Goal: Task Accomplishment & Management: Complete application form

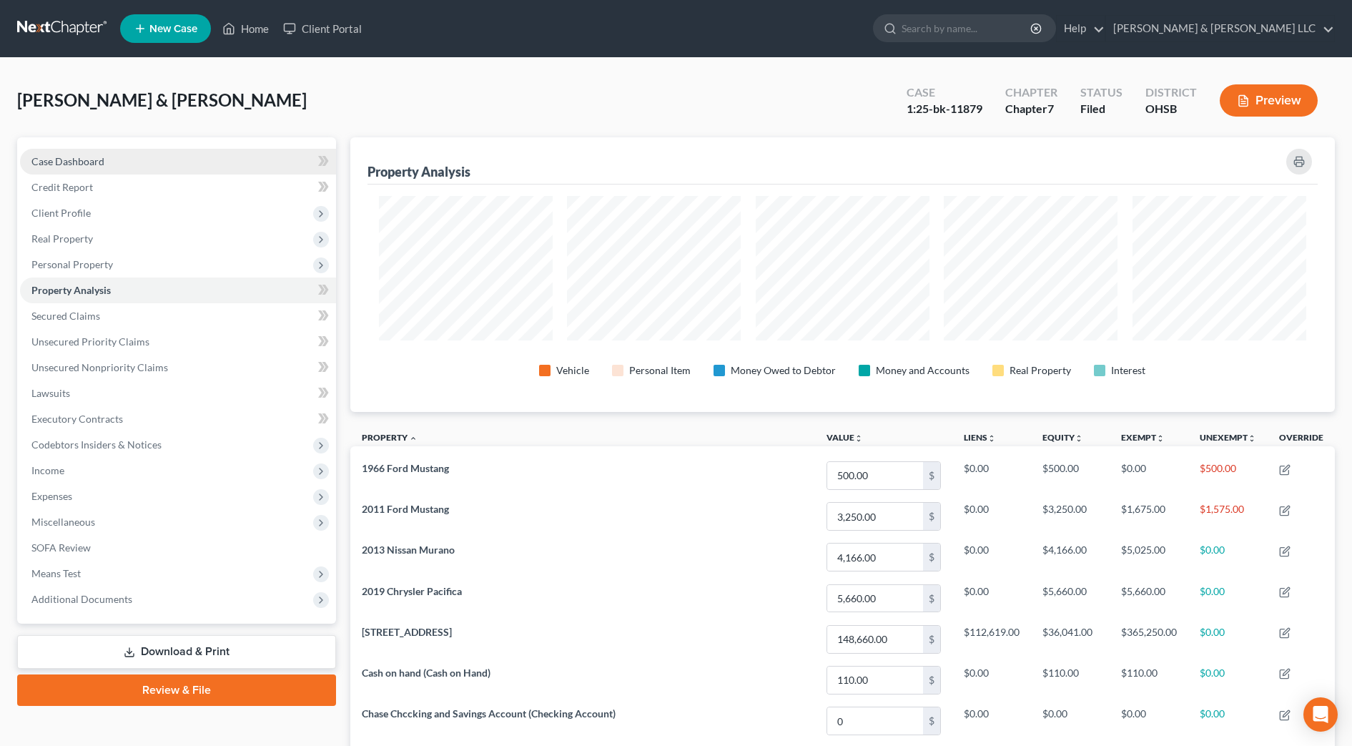
click at [134, 157] on link "Case Dashboard" at bounding box center [178, 162] width 316 height 26
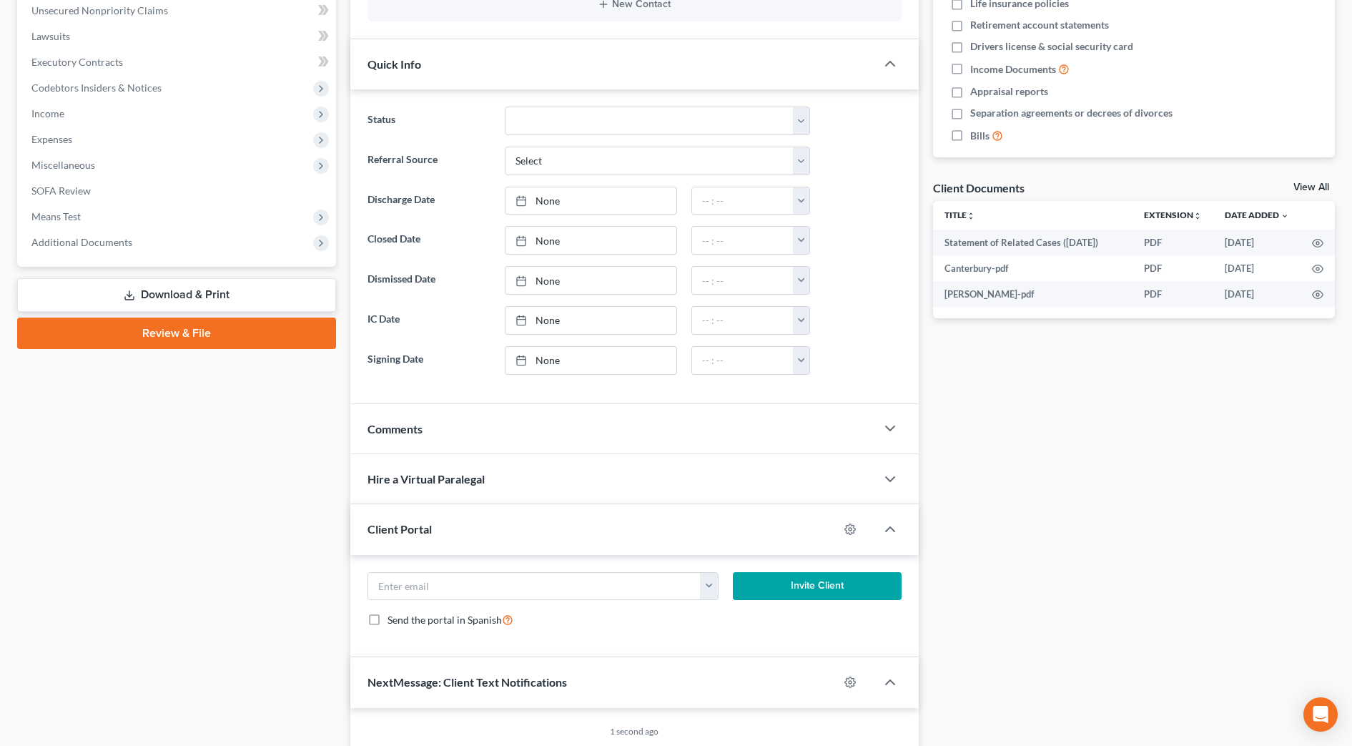
scroll to position [357, 0]
click at [448, 433] on div "Comments" at bounding box center [612, 427] width 525 height 49
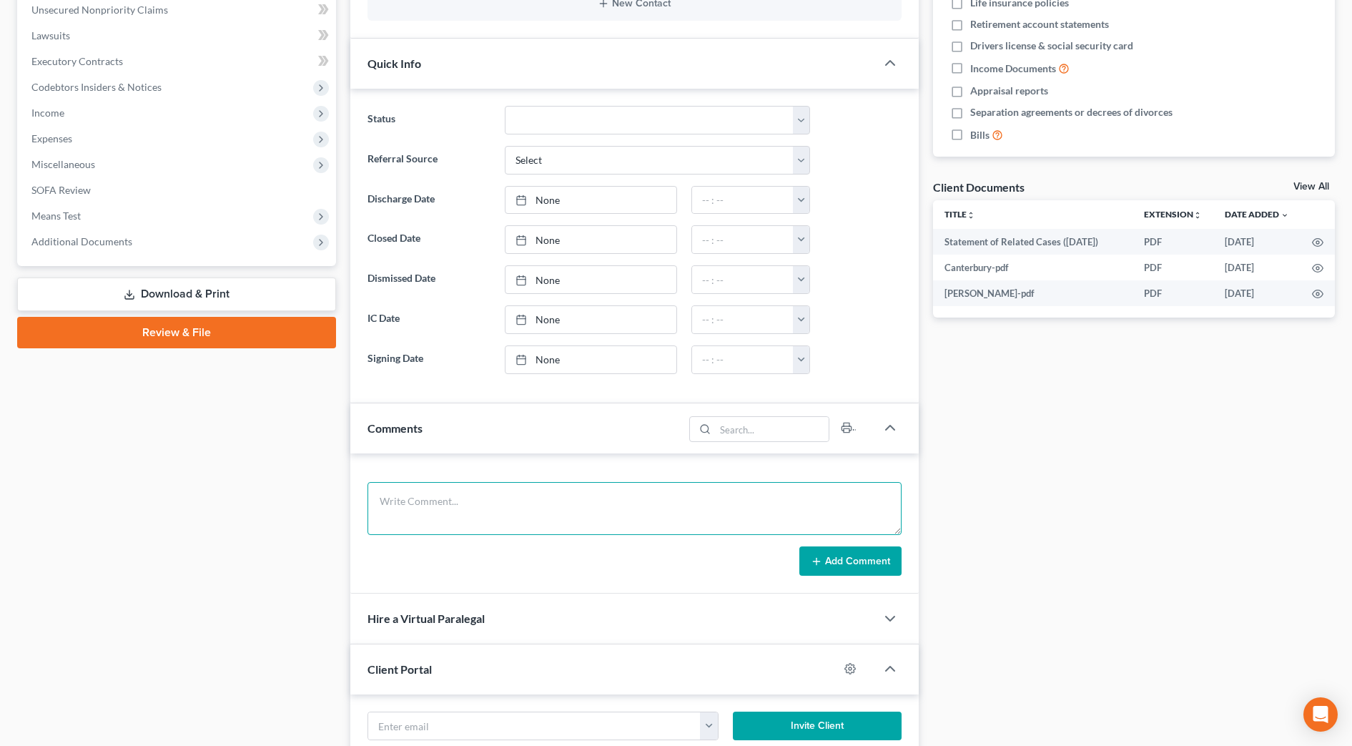
click at [468, 497] on textarea at bounding box center [634, 508] width 534 height 53
type textarea "341- no issues."
drag, startPoint x: 590, startPoint y: 487, endPoint x: 94, endPoint y: 435, distance: 499.4
click at [89, 435] on div "Petition Navigation Case Dashboard Payments Invoices Payments Payments Credit R…" at bounding box center [676, 374] width 1332 height 1189
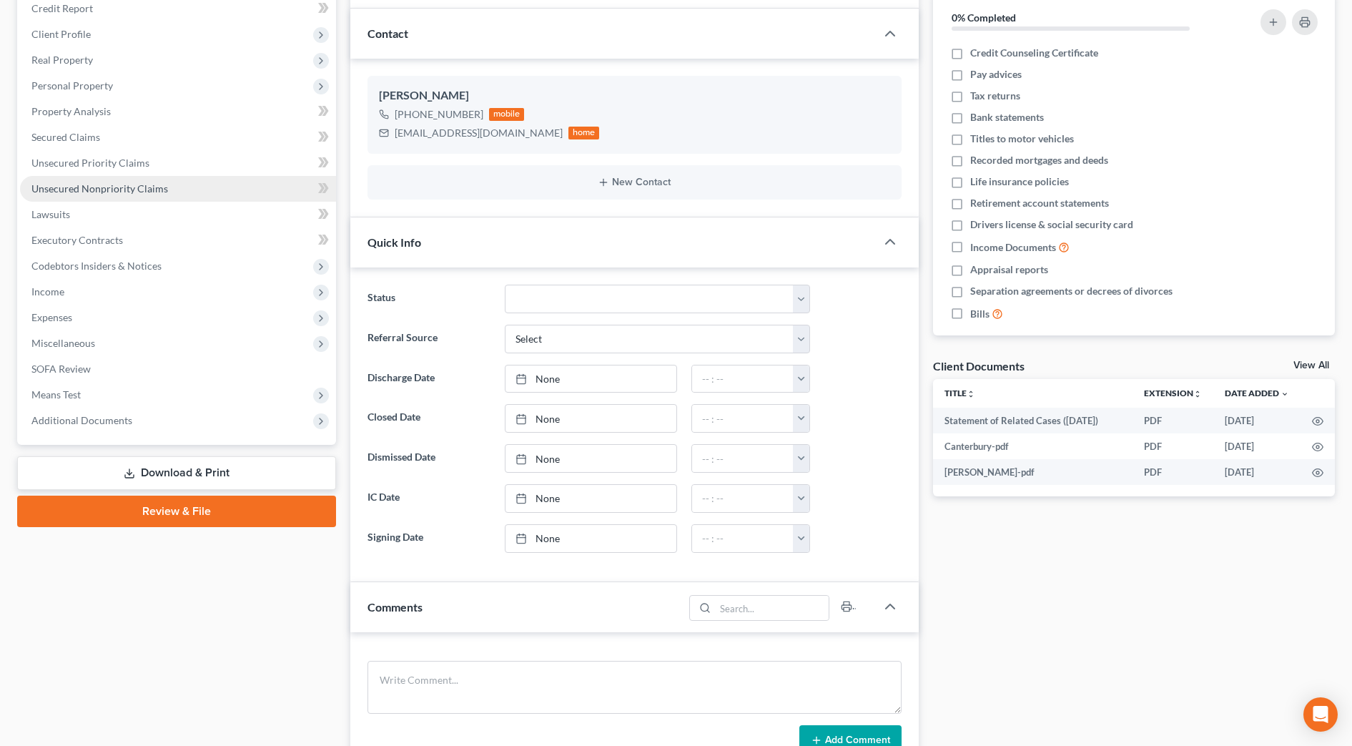
click at [113, 187] on span "Unsecured Nonpriority Claims" at bounding box center [99, 188] width 137 height 12
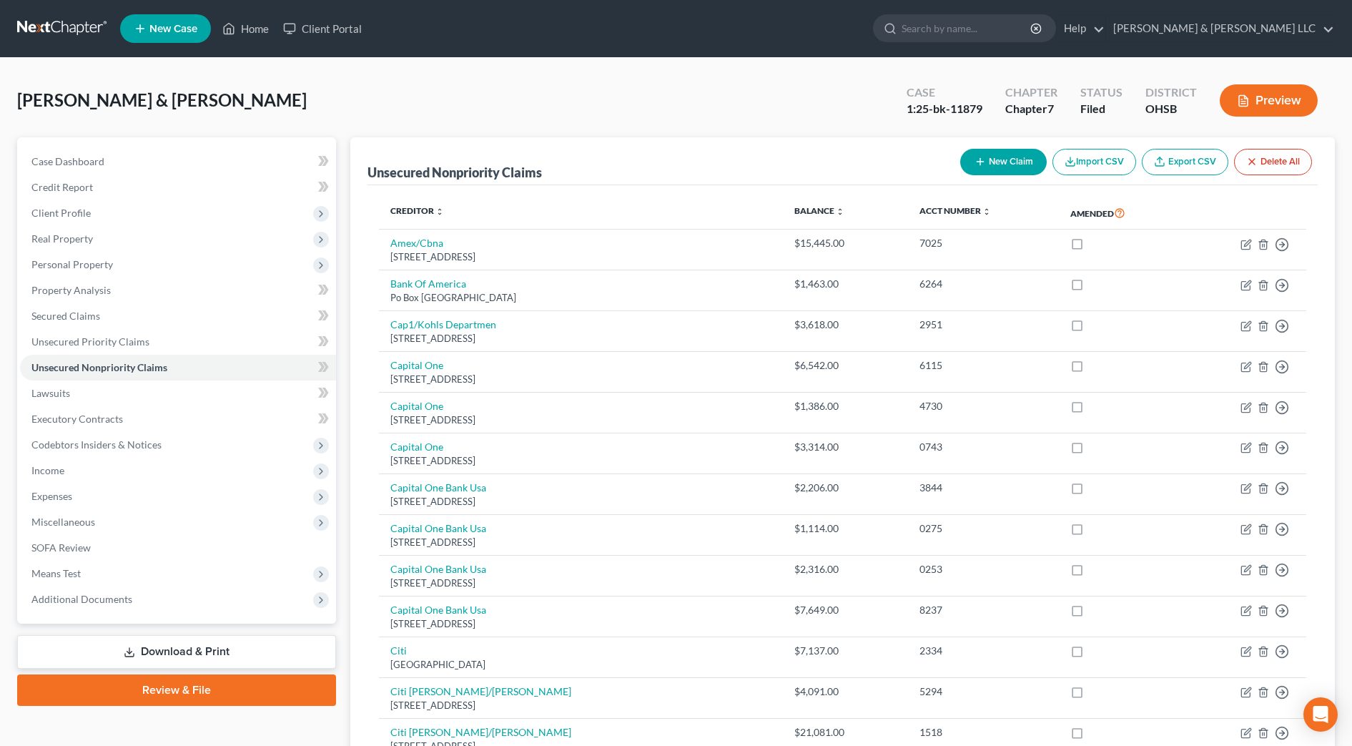
click at [1074, 44] on ul "New Case Home Client Portal - No Result - See all results Or Press Enter... Hel…" at bounding box center [727, 28] width 1214 height 37
click at [1032, 32] on input "search" at bounding box center [966, 28] width 131 height 26
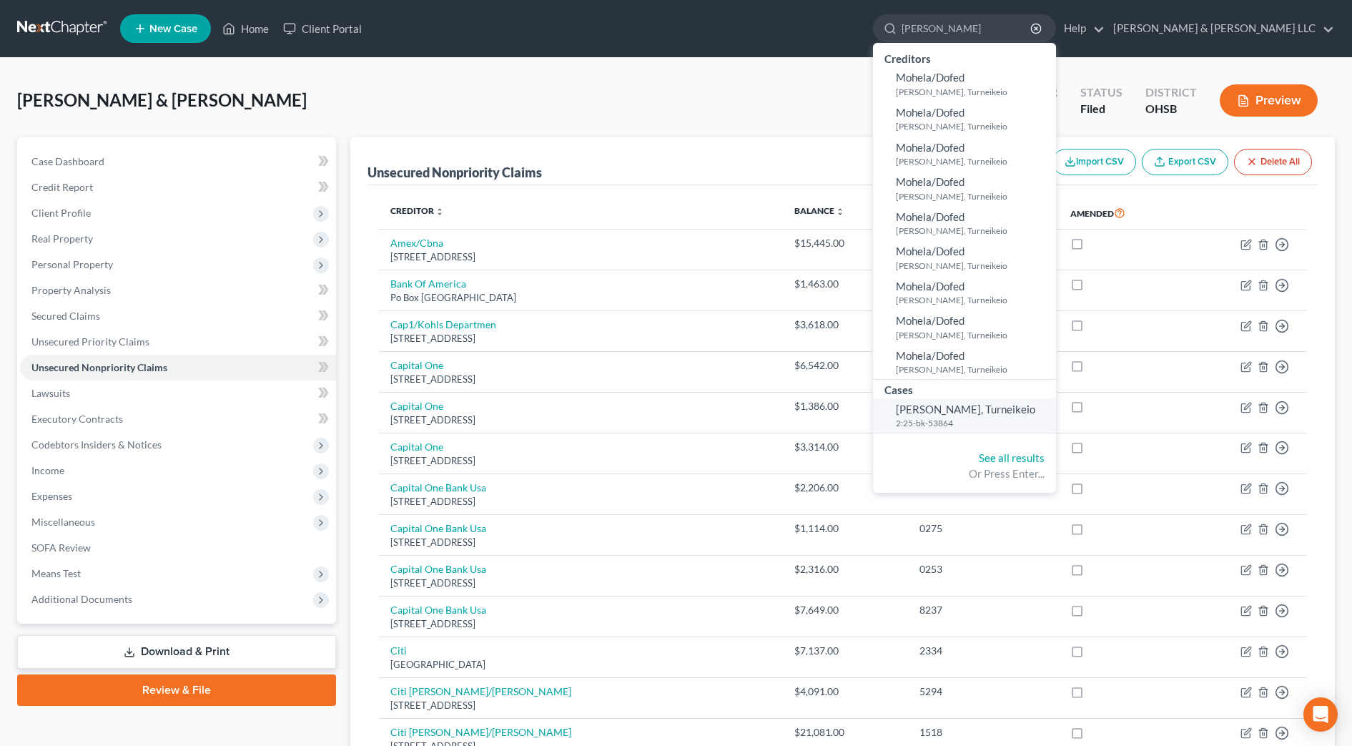
type input "[PERSON_NAME]"
click at [1026, 402] on span "[PERSON_NAME], Turneikeio" at bounding box center [965, 408] width 139 height 13
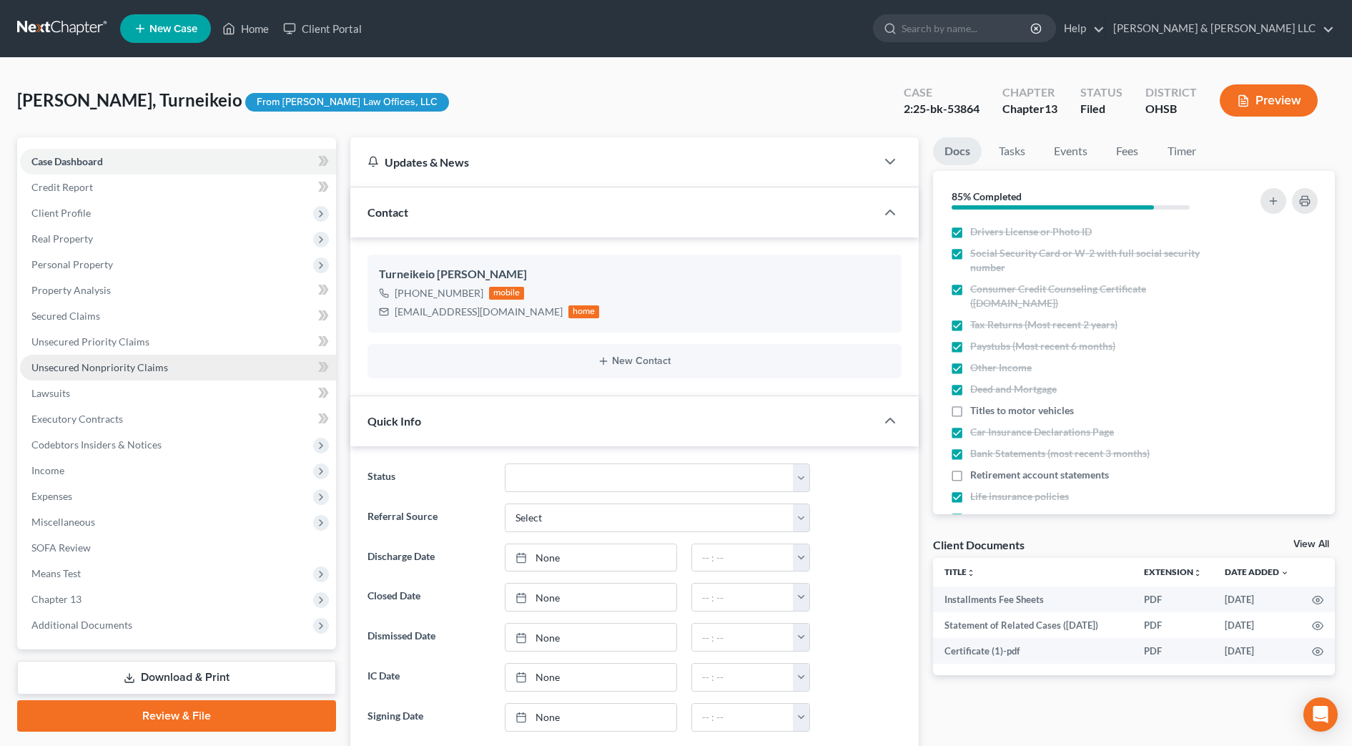
click at [152, 361] on span "Unsecured Nonpriority Claims" at bounding box center [99, 367] width 137 height 12
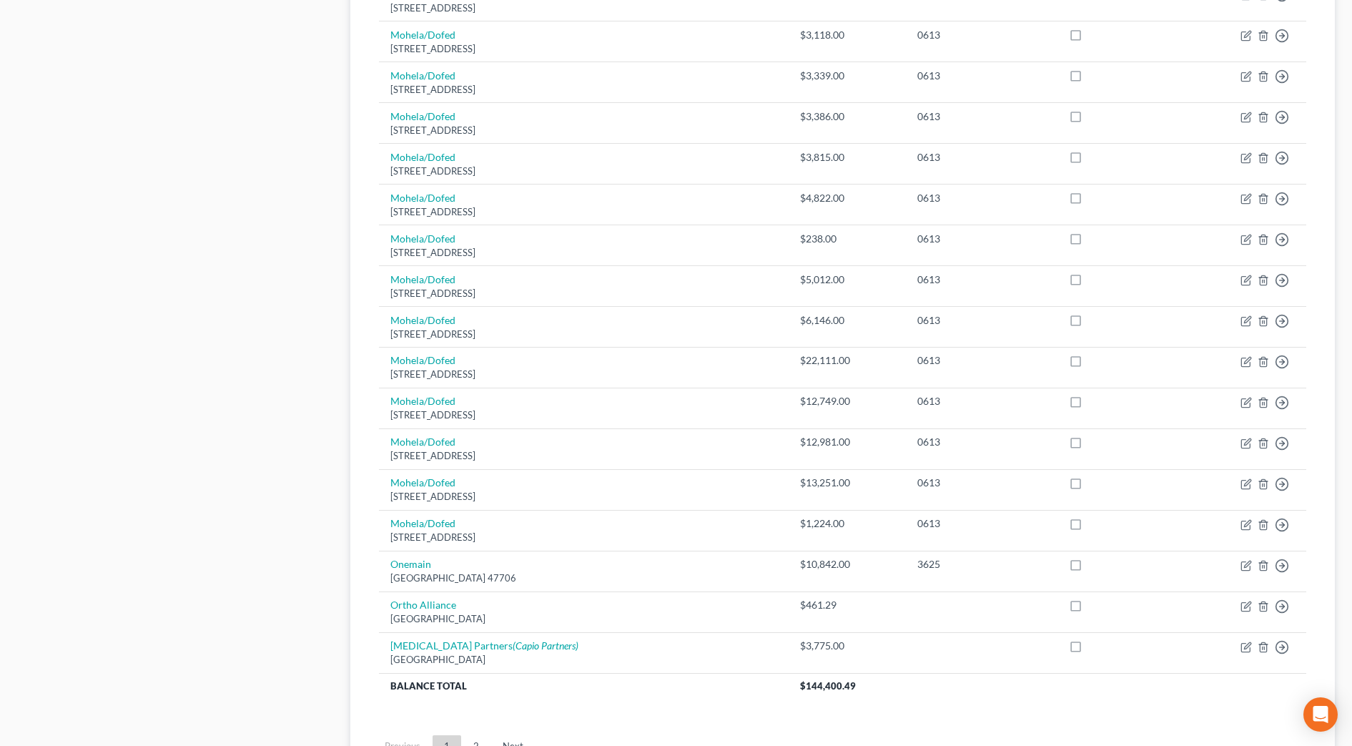
scroll to position [804, 0]
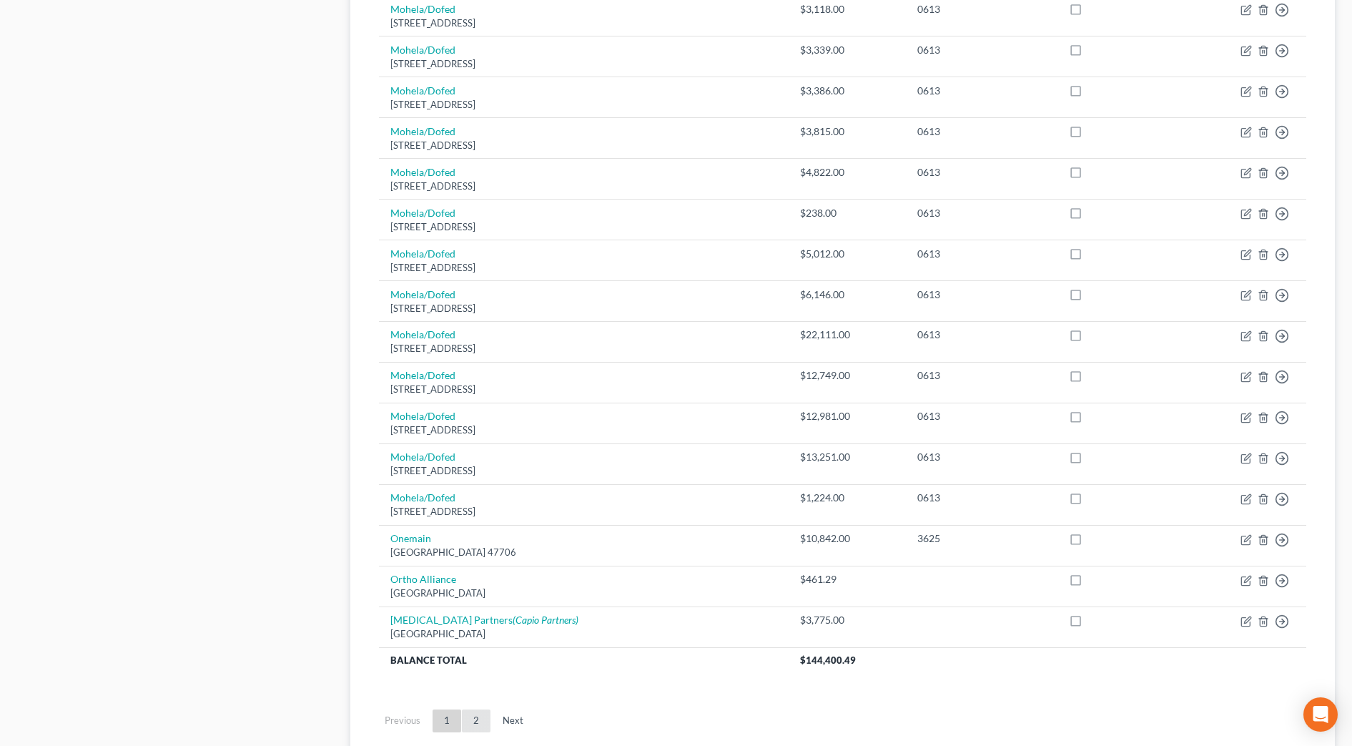
click at [481, 723] on link "2" at bounding box center [476, 720] width 29 height 23
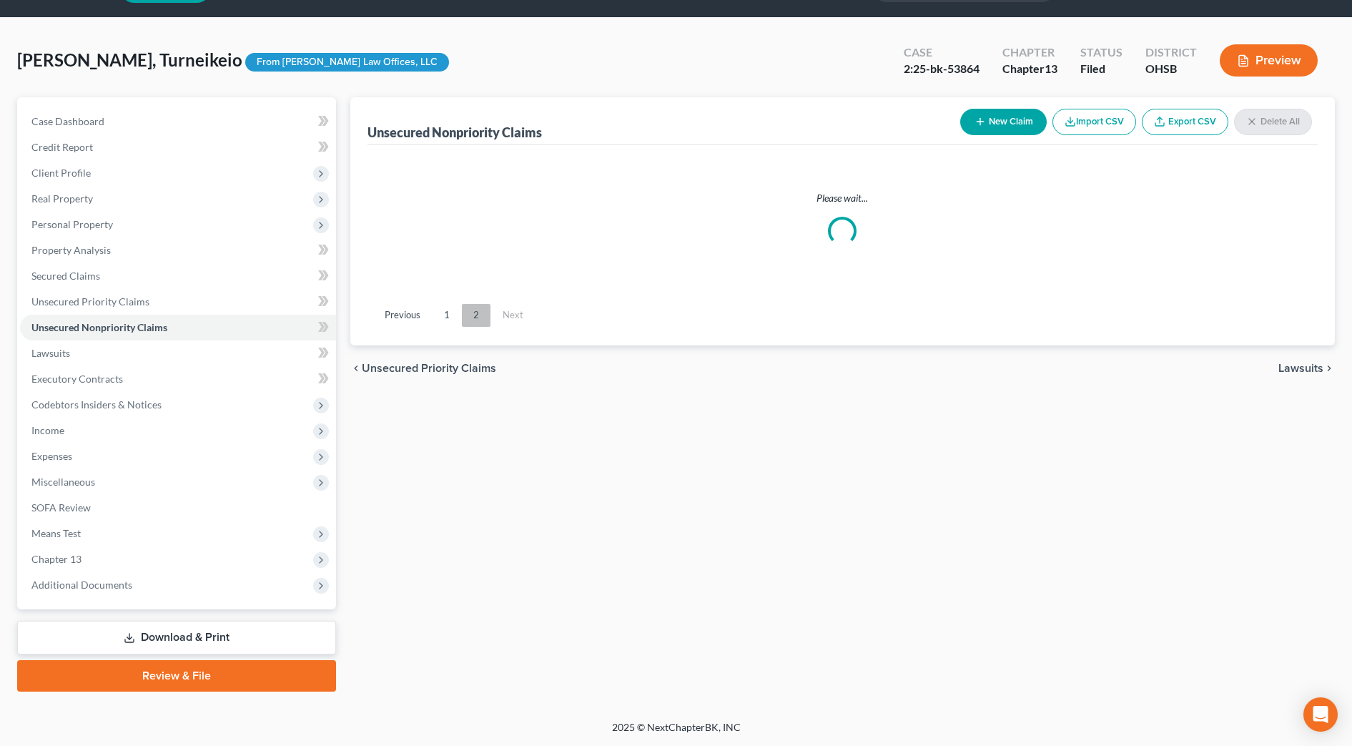
scroll to position [40, 0]
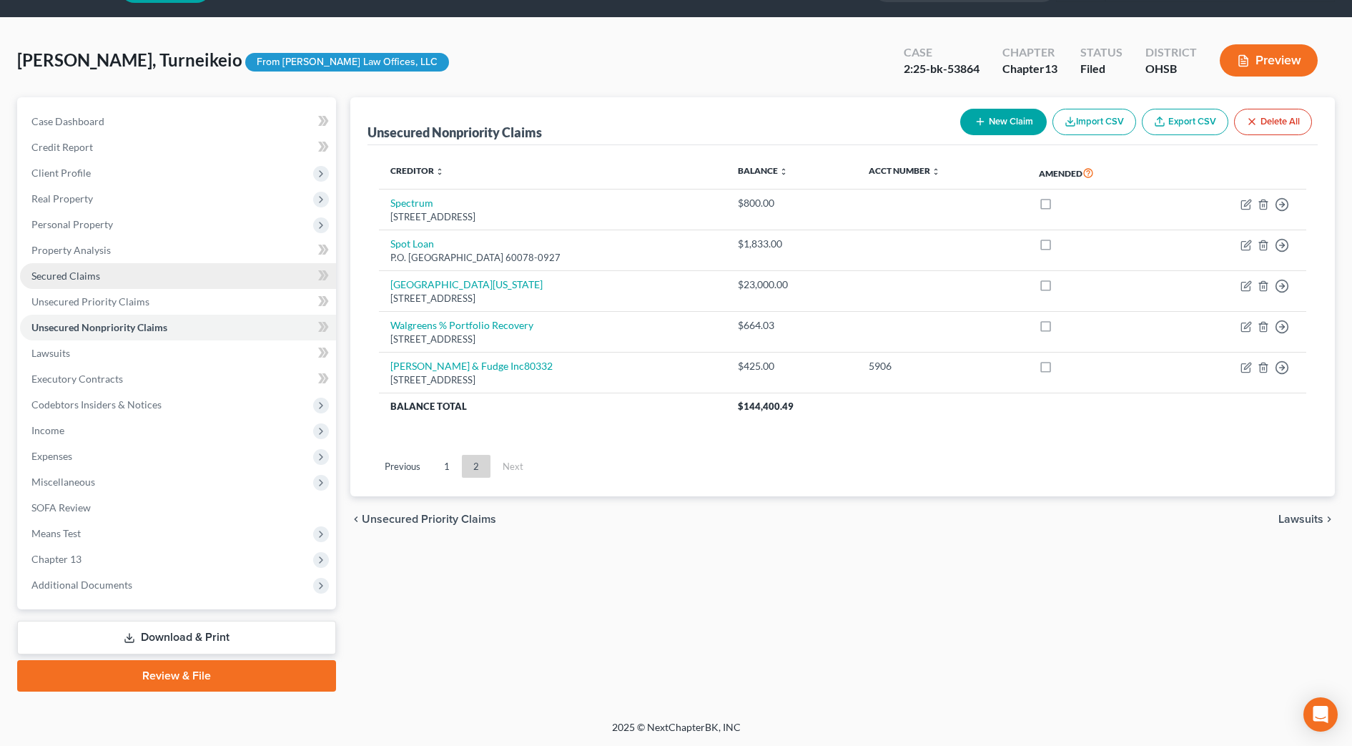
click at [101, 271] on link "Secured Claims" at bounding box center [178, 276] width 316 height 26
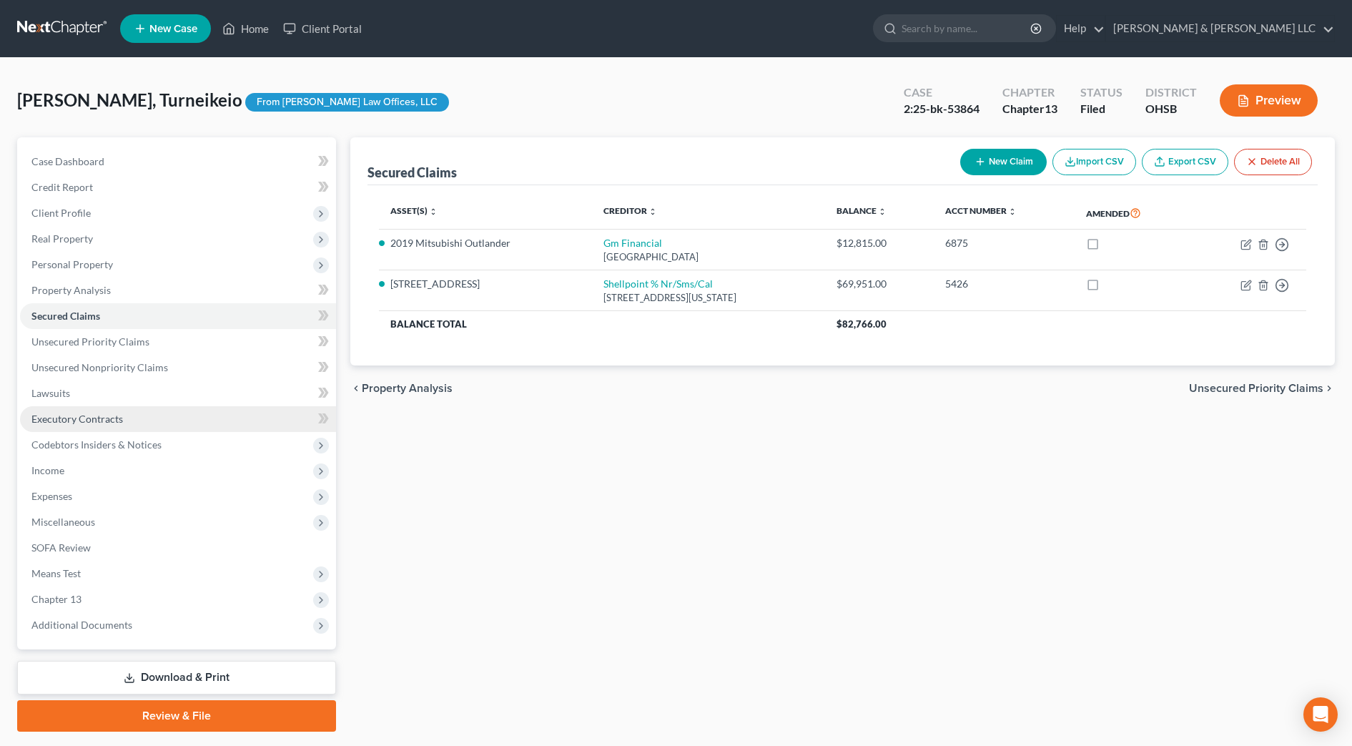
click at [107, 417] on span "Executory Contracts" at bounding box center [76, 418] width 91 height 12
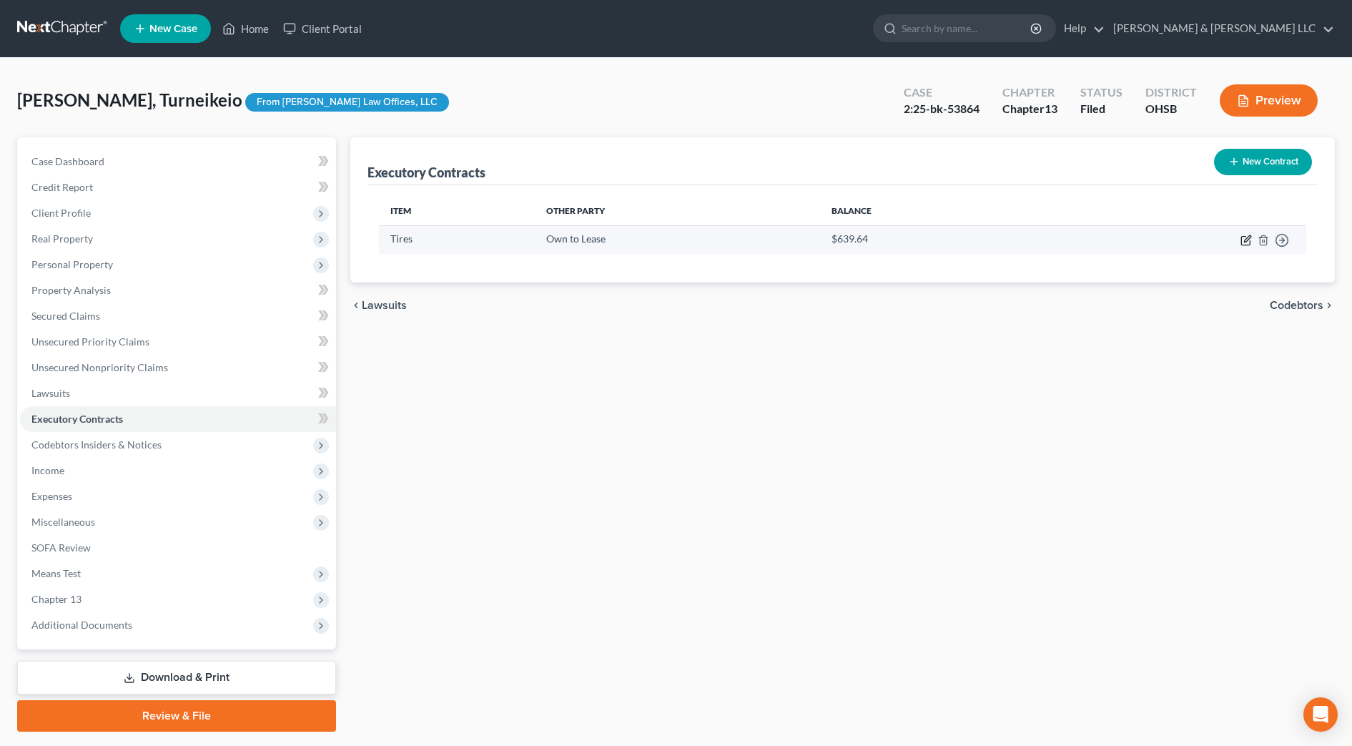
click at [1245, 244] on icon "button" at bounding box center [1245, 239] width 11 height 11
select select "3"
select select "7"
select select "0"
select select "2"
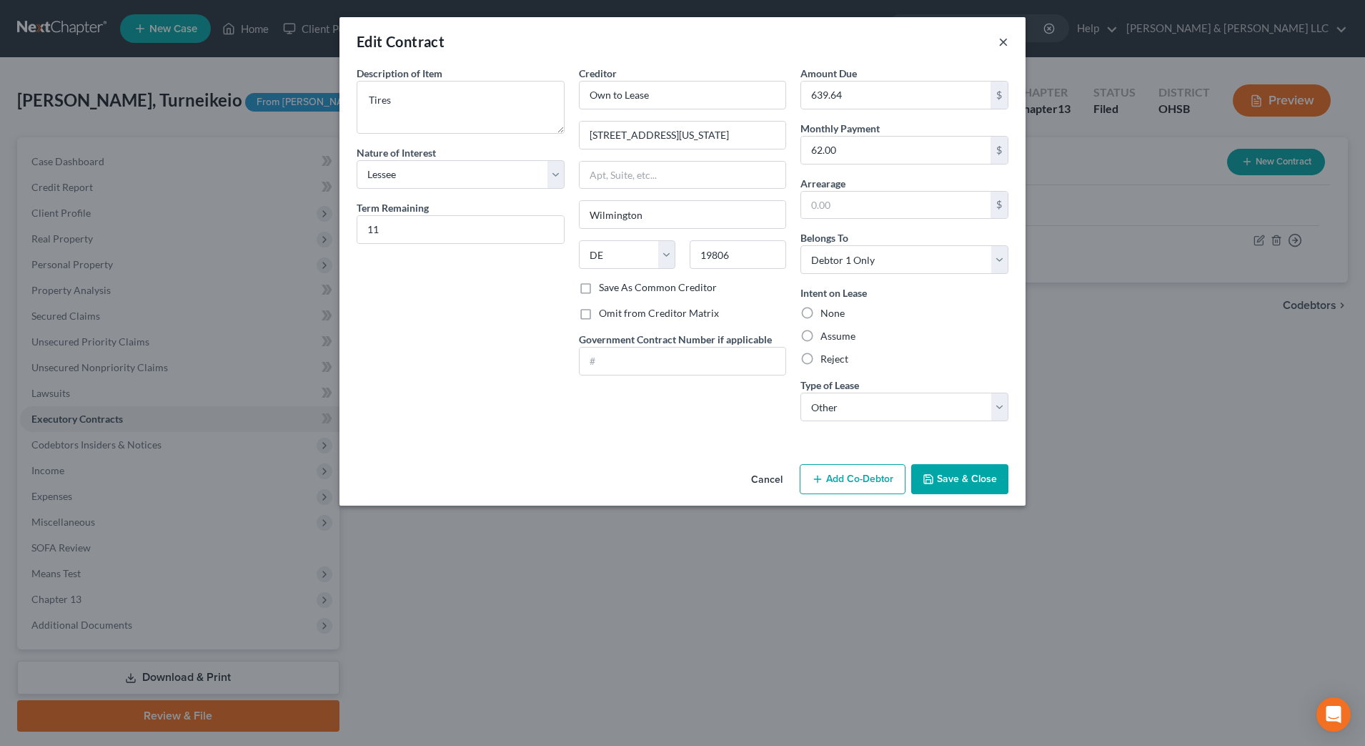
click at [1005, 43] on button "×" at bounding box center [1004, 41] width 10 height 17
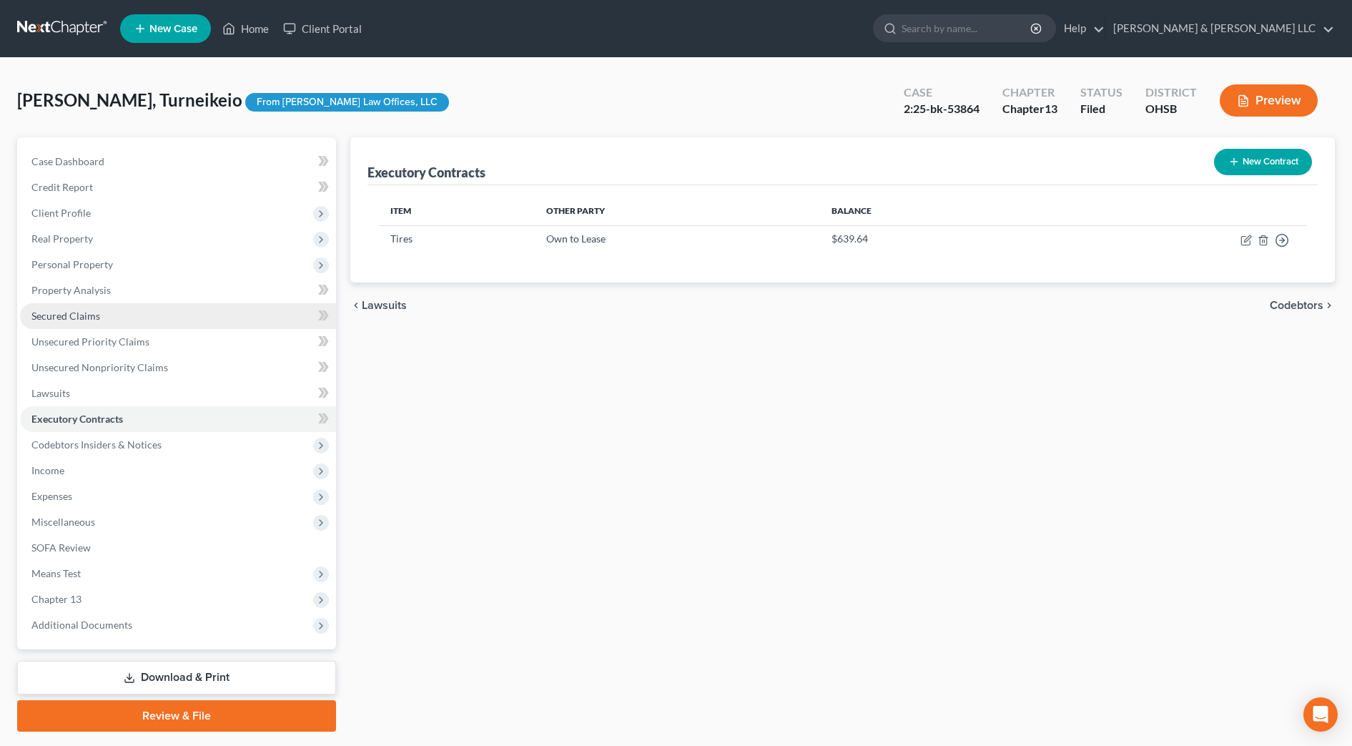
click at [129, 314] on link "Secured Claims" at bounding box center [178, 316] width 316 height 26
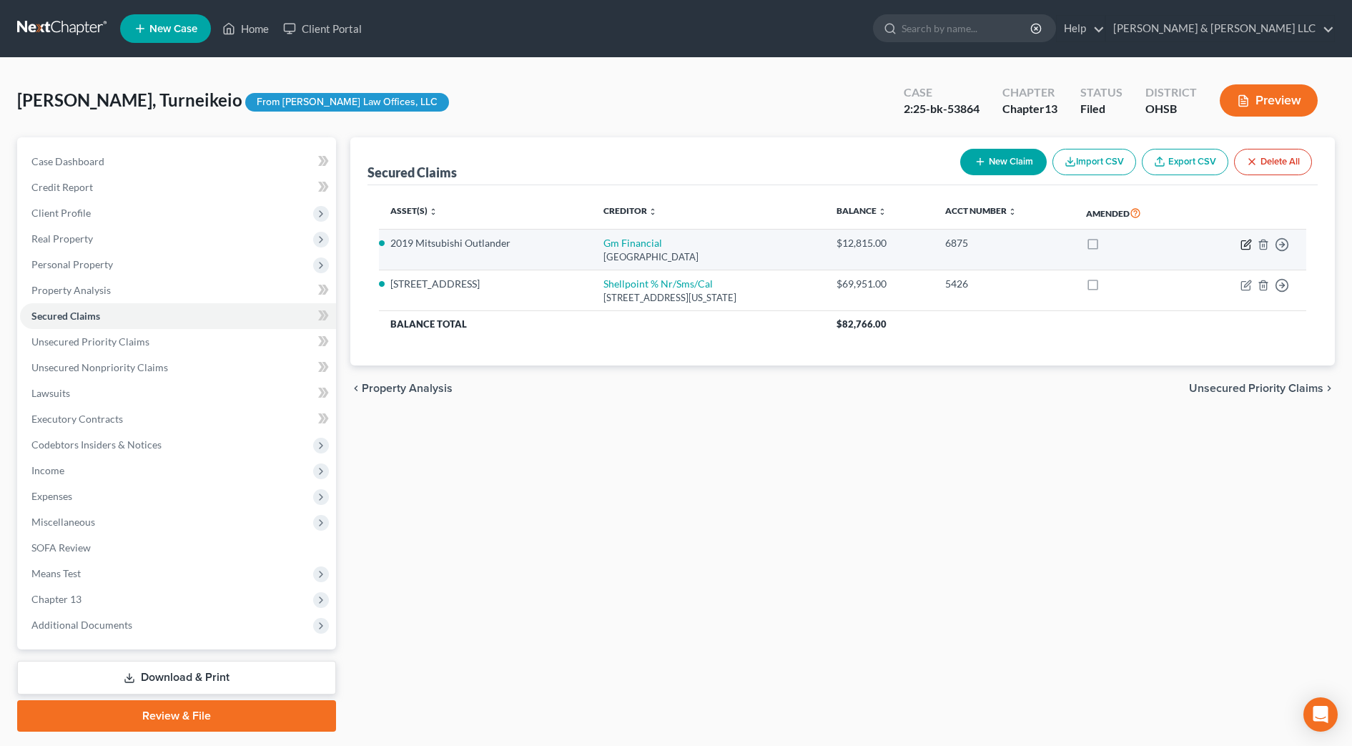
click at [1243, 244] on icon "button" at bounding box center [1245, 244] width 11 height 11
select select "45"
select select "0"
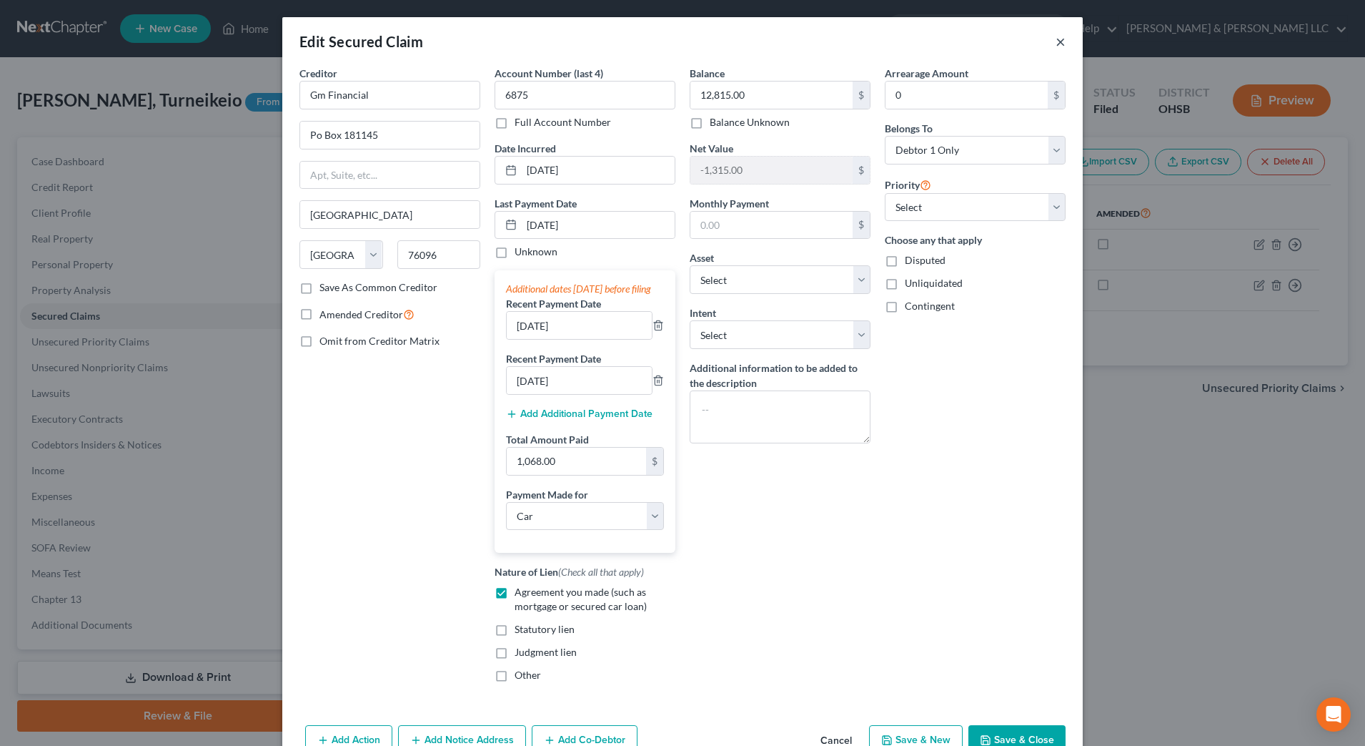
click at [1056, 44] on button "×" at bounding box center [1061, 41] width 10 height 17
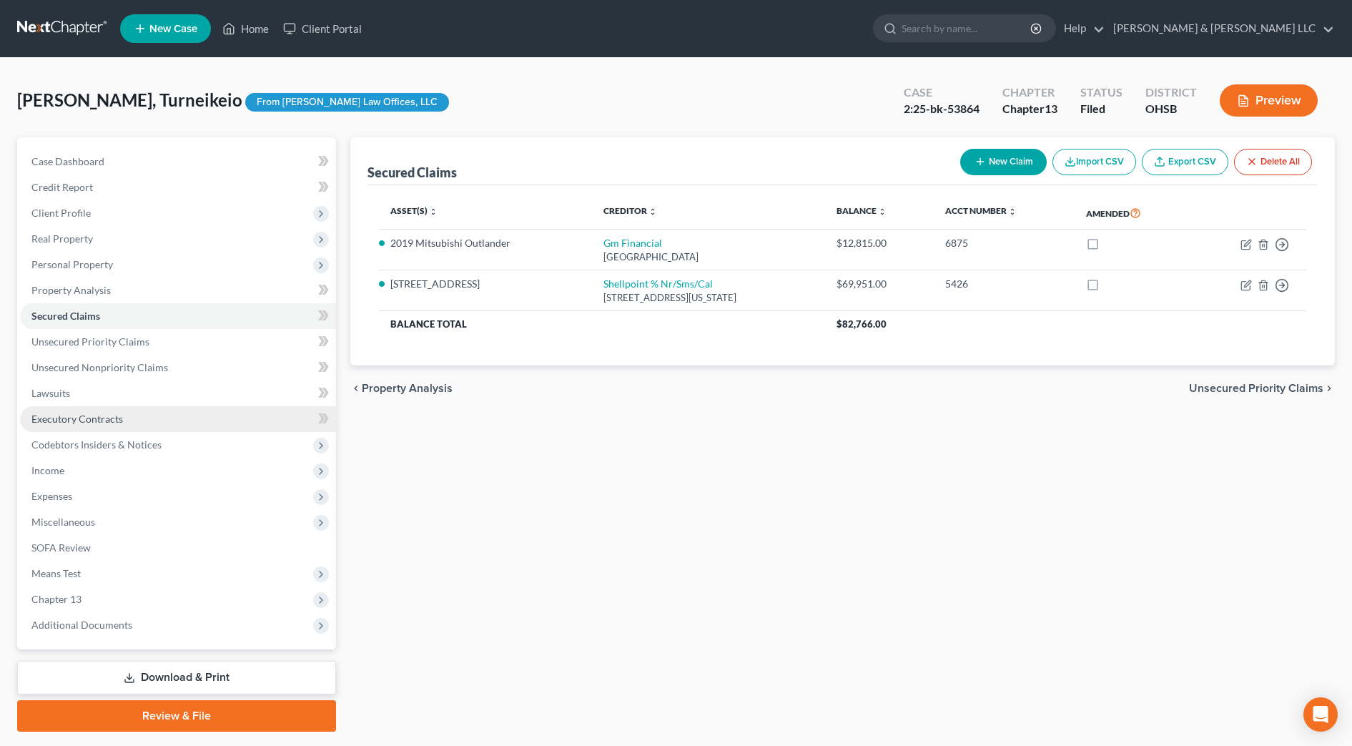
click at [142, 409] on link "Executory Contracts" at bounding box center [178, 419] width 316 height 26
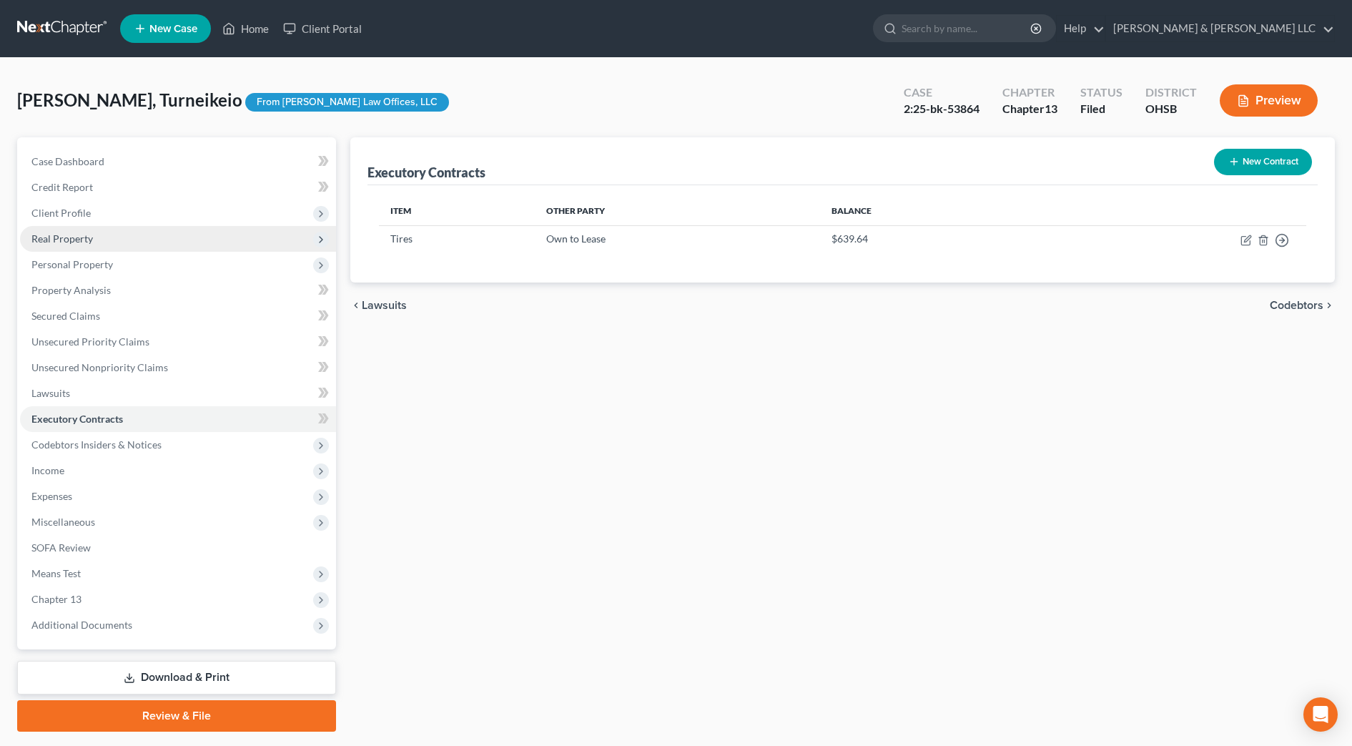
click at [51, 231] on span "Real Property" at bounding box center [178, 239] width 316 height 26
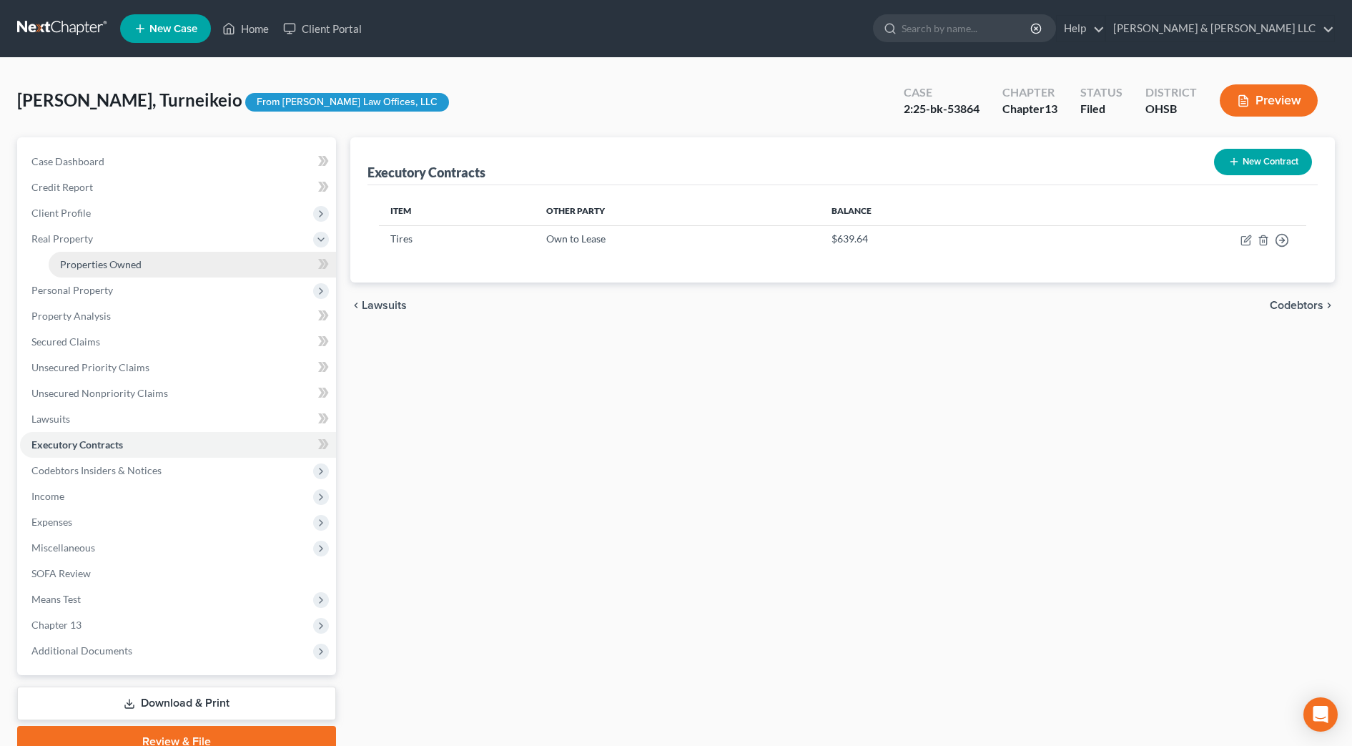
click at [79, 269] on span "Properties Owned" at bounding box center [100, 264] width 81 height 12
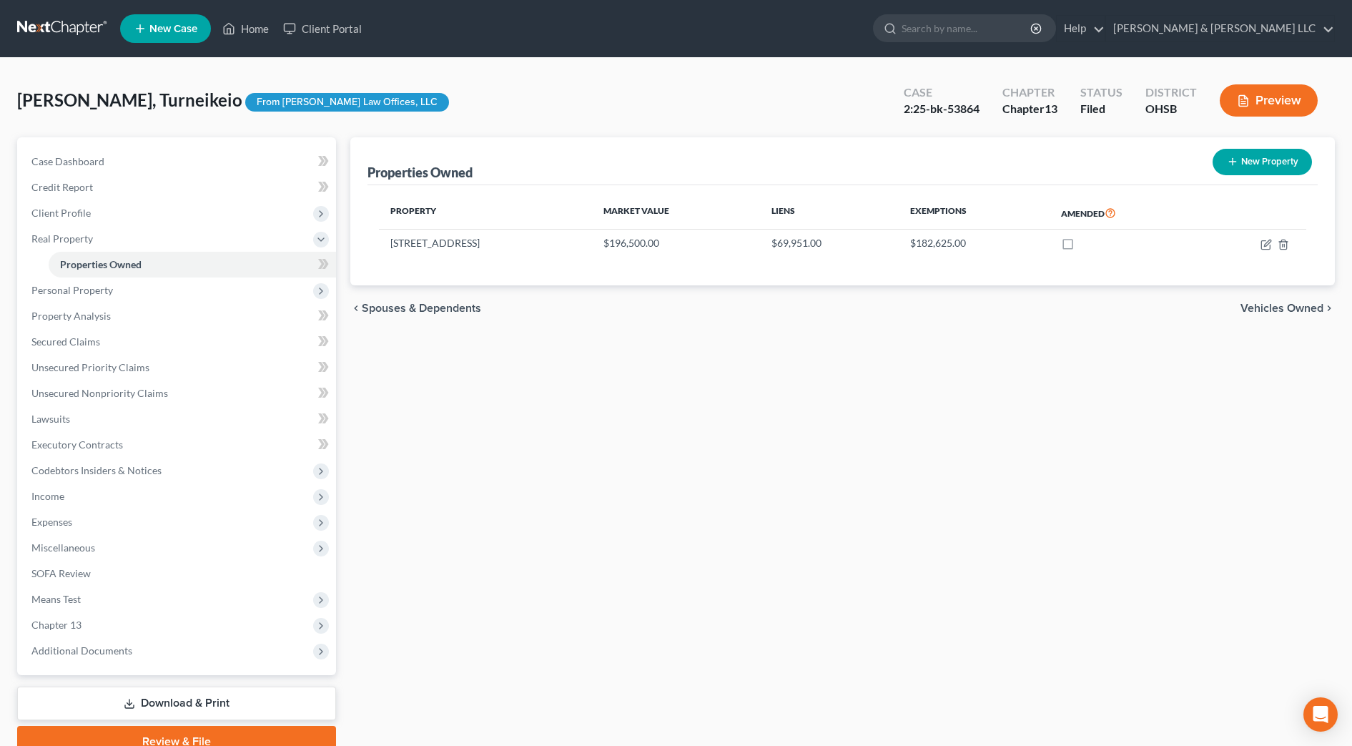
click at [569, 469] on div "Properties Owned New Property Property Market Value Liens Exemptions Amended [S…" at bounding box center [842, 447] width 999 height 620
click at [69, 217] on span "Client Profile" at bounding box center [60, 213] width 59 height 12
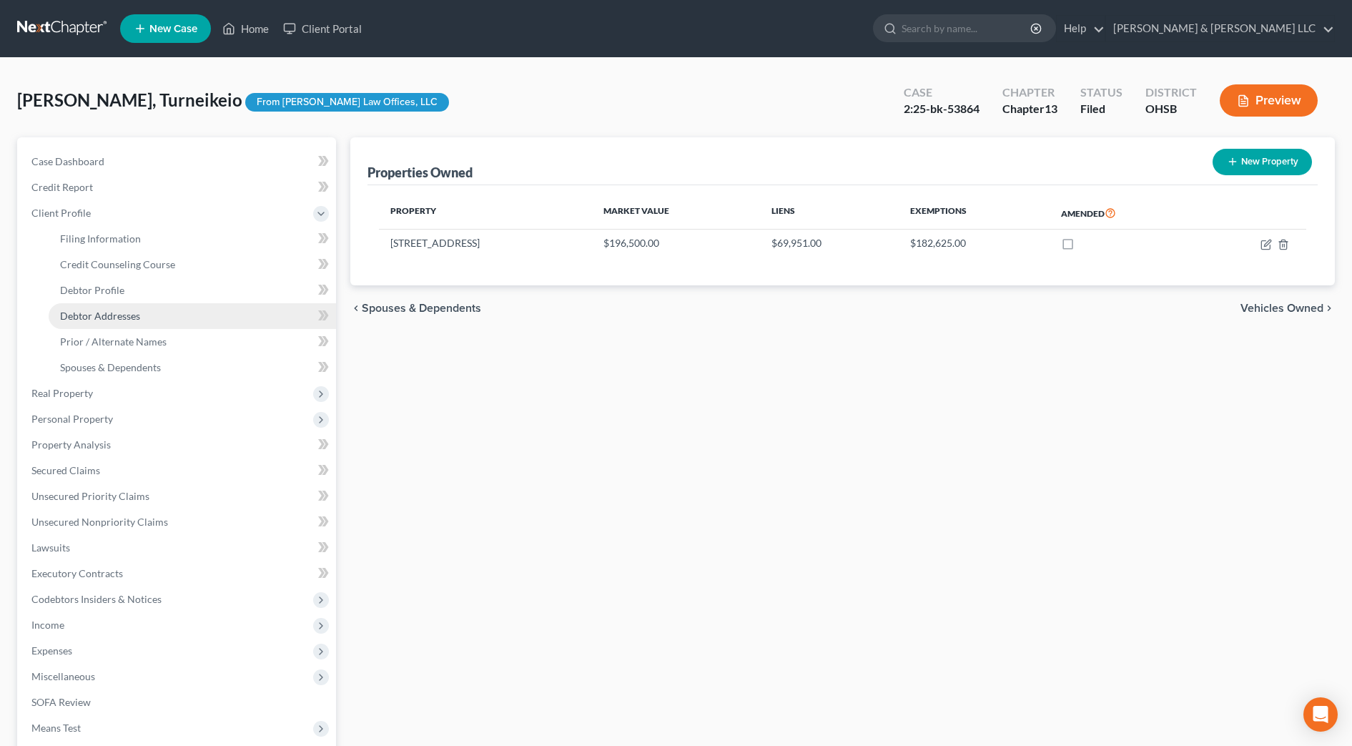
click at [90, 307] on link "Debtor Addresses" at bounding box center [192, 316] width 287 height 26
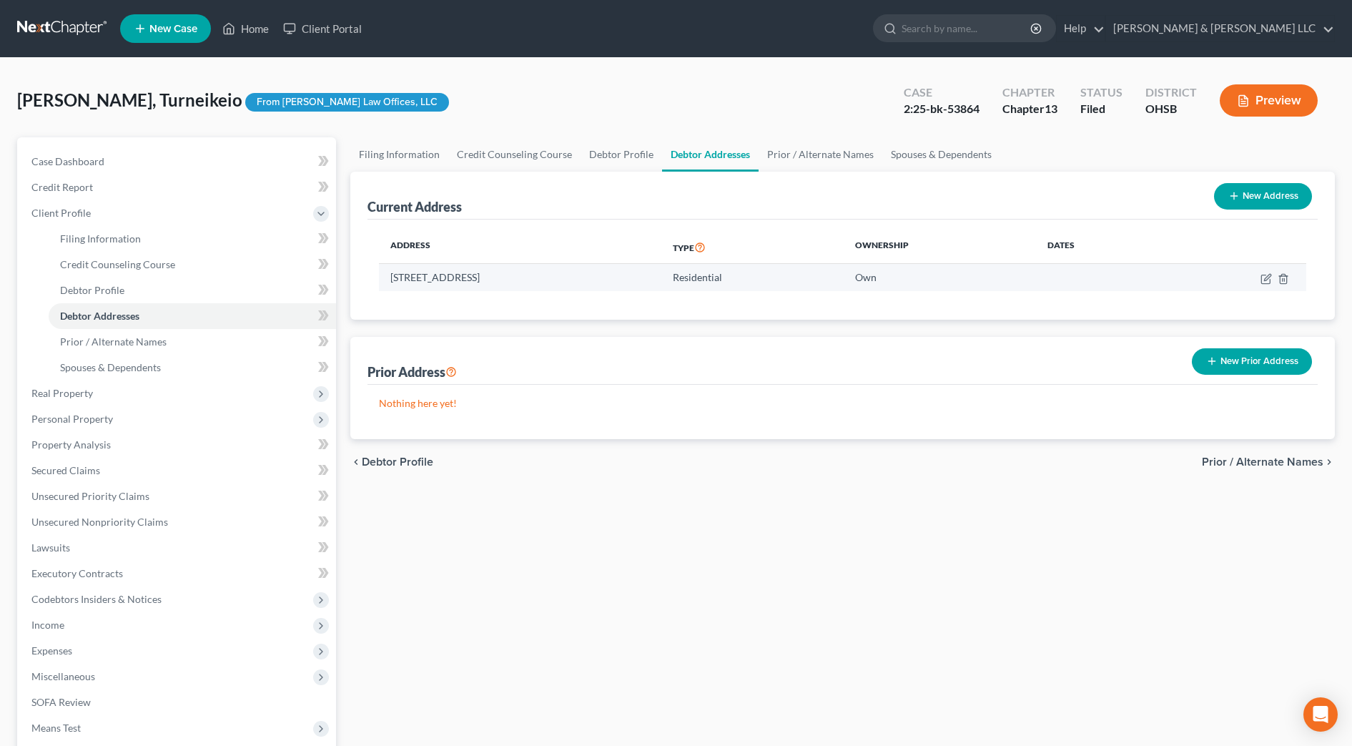
drag, startPoint x: 565, startPoint y: 277, endPoint x: 385, endPoint y: 282, distance: 180.2
click at [385, 282] on td "[STREET_ADDRESS]" at bounding box center [520, 277] width 282 height 27
drag, startPoint x: 394, startPoint y: 282, endPoint x: 418, endPoint y: 282, distance: 24.3
copy td "[STREET_ADDRESS]"
click at [1032, 20] on input "search" at bounding box center [966, 28] width 131 height 26
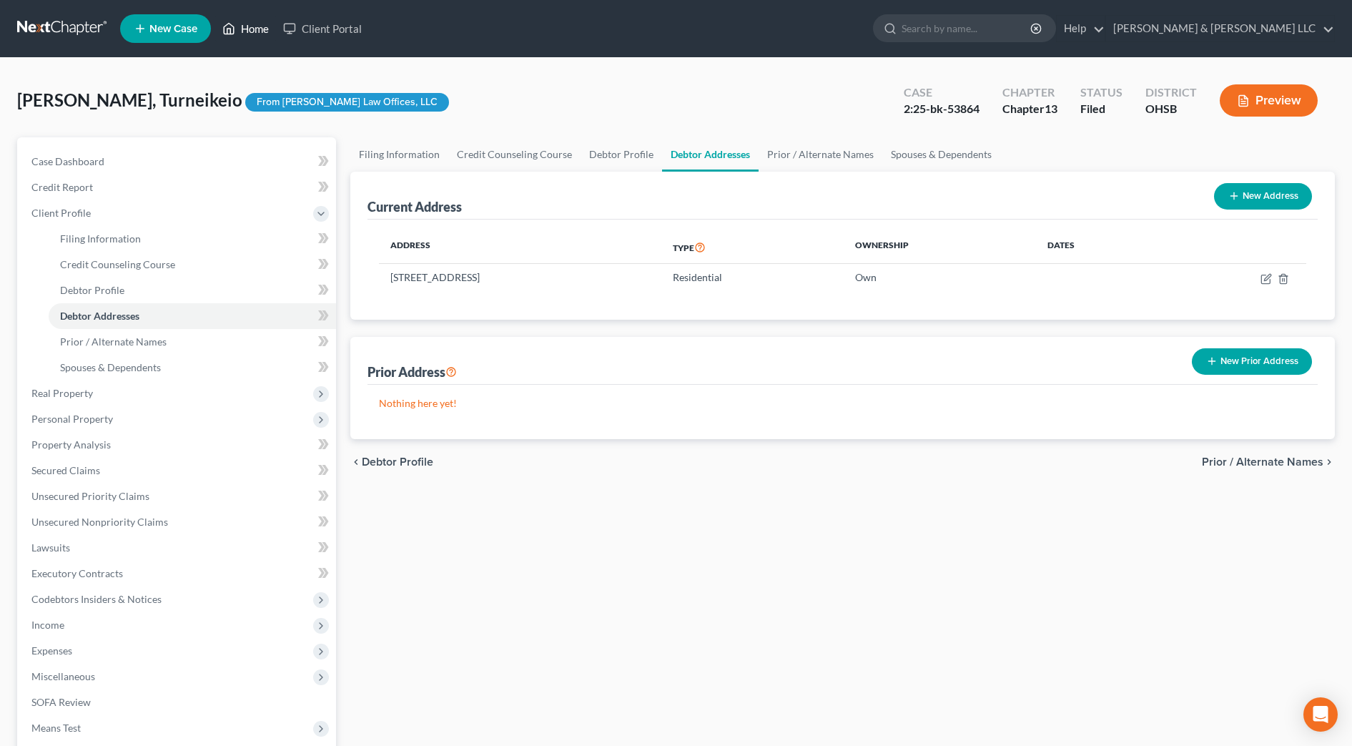
click at [232, 33] on icon at bounding box center [228, 28] width 13 height 17
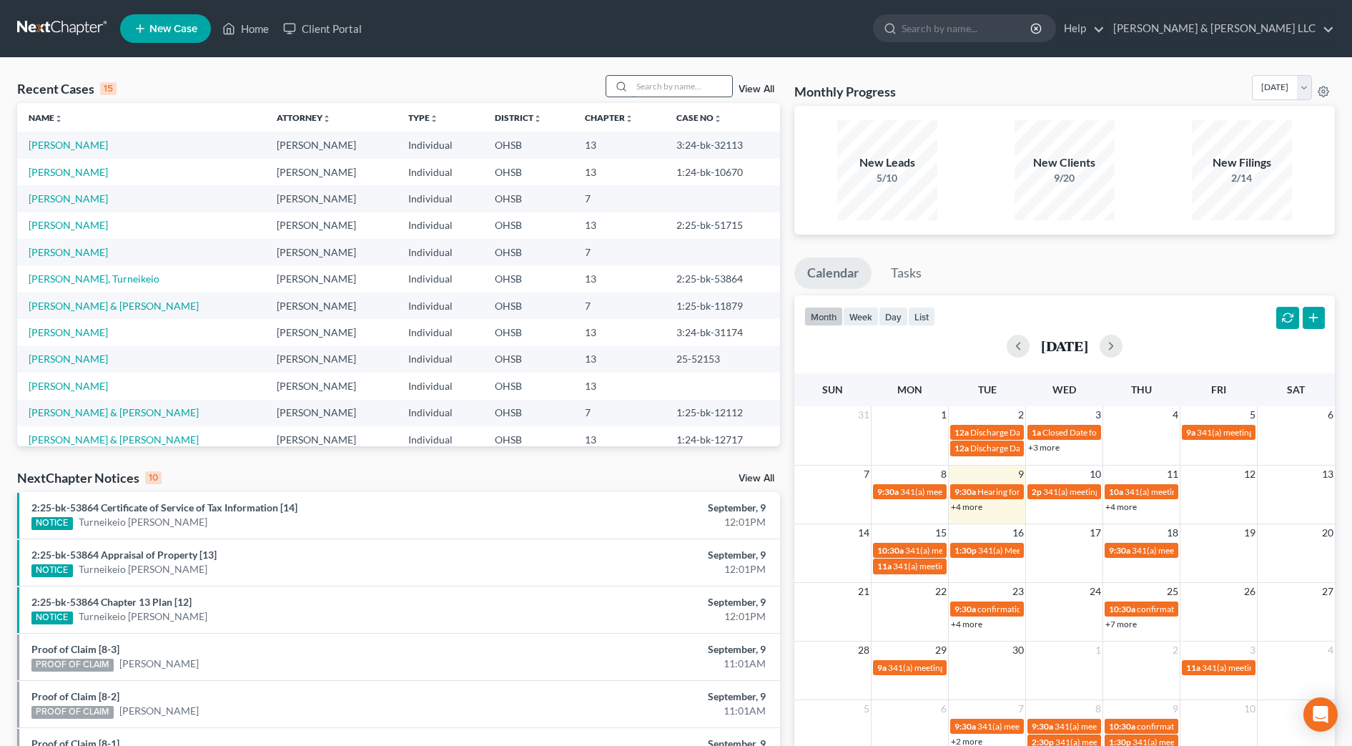
click at [728, 92] on input "search" at bounding box center [682, 86] width 100 height 21
